Goal: Navigation & Orientation: Understand site structure

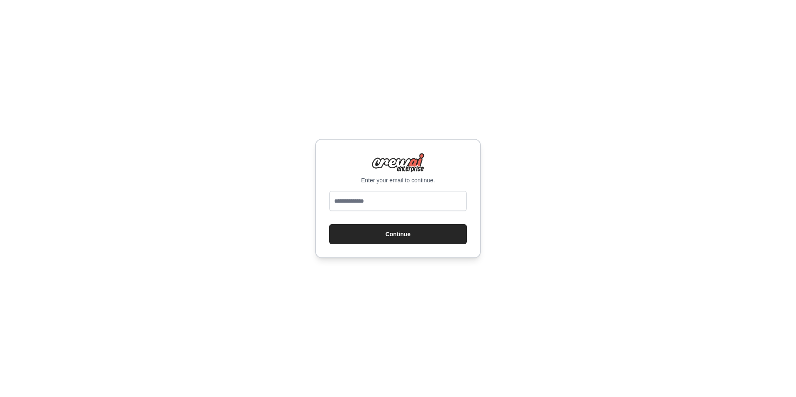
click at [362, 204] on input "email" at bounding box center [398, 201] width 138 height 20
type input "**********"
click at [388, 235] on button "Continue" at bounding box center [398, 234] width 138 height 20
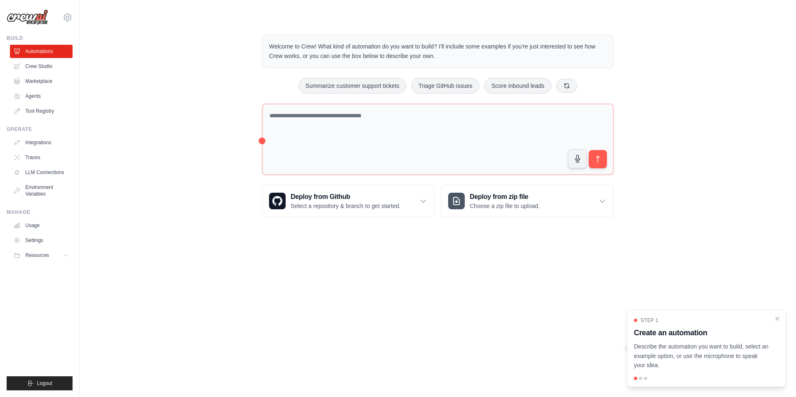
click at [682, 369] on p "Describe the automation you want to build, select an example option, or use the…" at bounding box center [701, 356] width 135 height 28
click at [641, 377] on div at bounding box center [640, 378] width 3 height 3
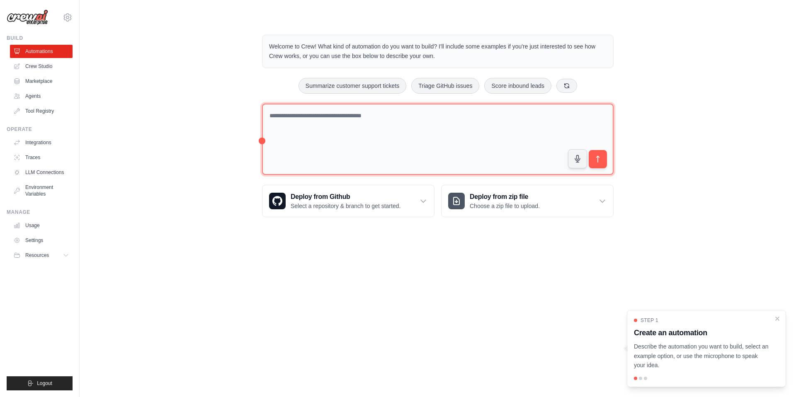
click at [497, 138] on textarea at bounding box center [438, 140] width 352 height 72
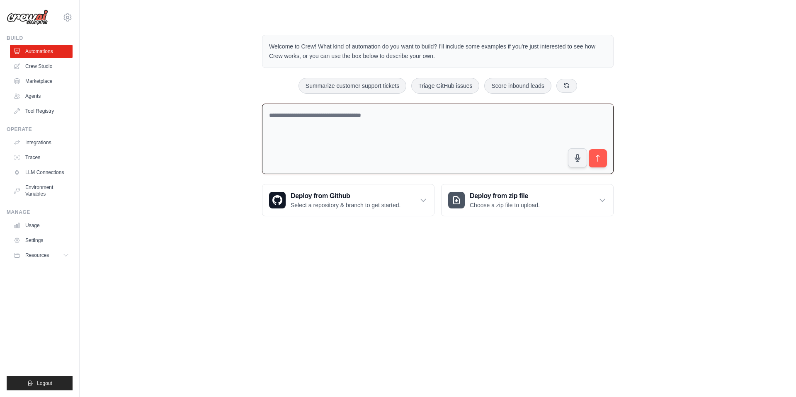
click at [527, 320] on body "[EMAIL_ADDRESS][DOMAIN_NAME] Settings Build Automations Crew Studio" at bounding box center [398, 198] width 796 height 397
click at [24, 95] on link "Agents" at bounding box center [42, 96] width 63 height 13
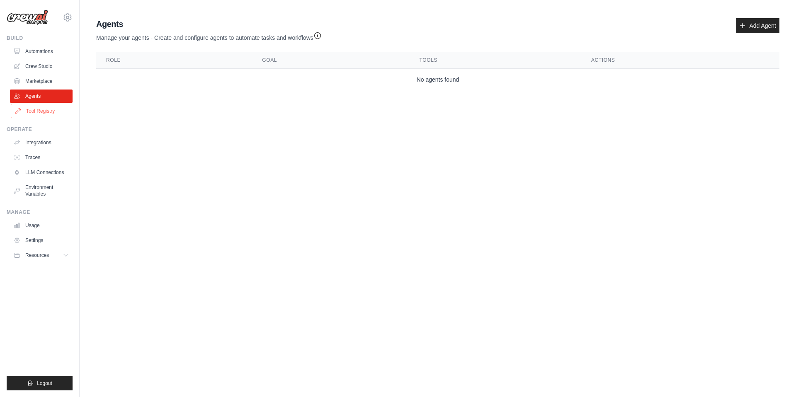
click at [29, 112] on link "Tool Registry" at bounding box center [42, 110] width 63 height 13
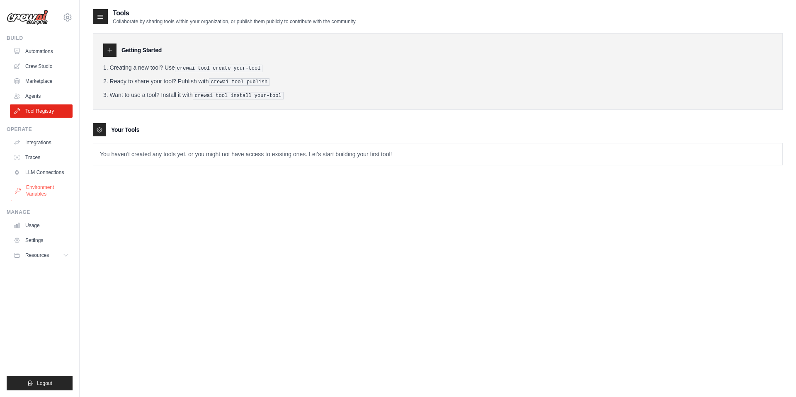
click at [41, 185] on link "Environment Variables" at bounding box center [42, 191] width 63 height 20
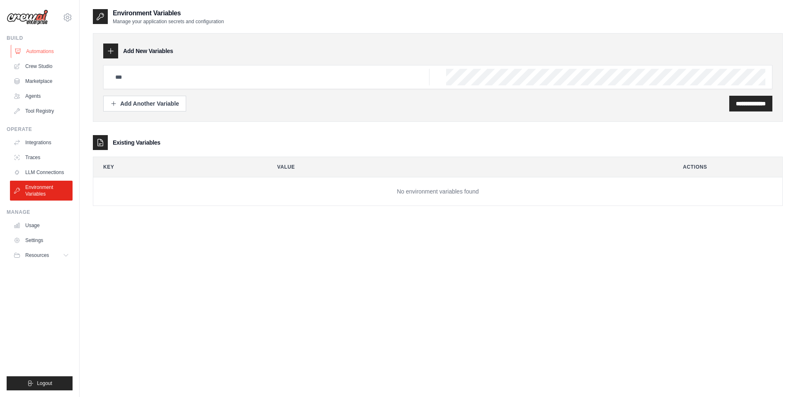
click at [40, 56] on link "Automations" at bounding box center [42, 51] width 63 height 13
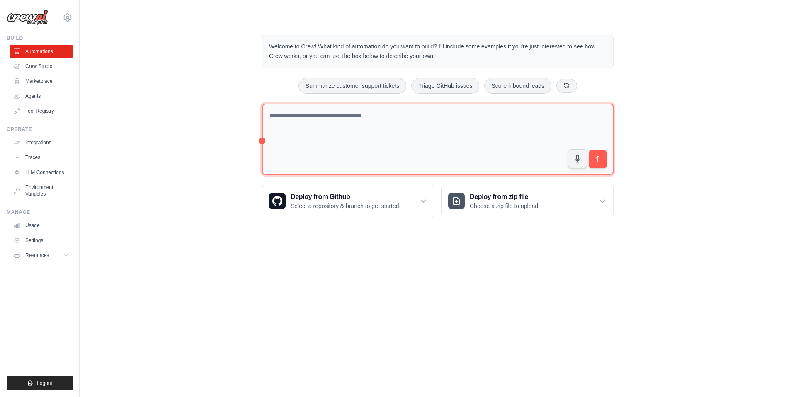
click at [357, 155] on textarea at bounding box center [438, 140] width 352 height 72
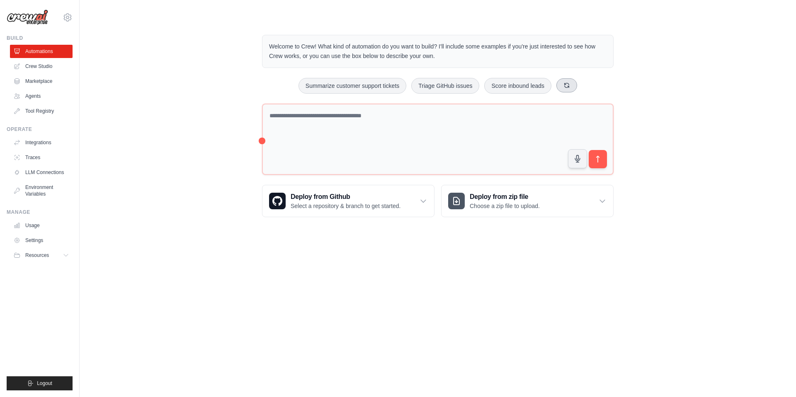
click at [567, 85] on icon at bounding box center [566, 85] width 7 height 7
